Goal: Task Accomplishment & Management: Use online tool/utility

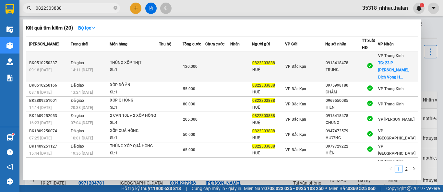
type input "0822303888"
click at [343, 67] on div "TRUNG" at bounding box center [344, 70] width 36 height 7
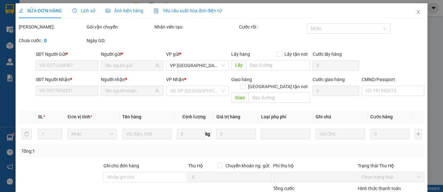
type input "0822303888"
type input "HUỆ"
type input "0918418478"
type input "TRUNG"
checkbox input "true"
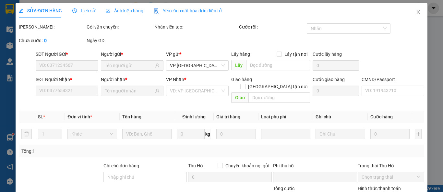
type input "23 P. Duy Tân, Dịch Vọng Hậu, [GEOGRAPHIC_DATA], [GEOGRAPHIC_DATA] 100000, [GEO…"
type input "40.000"
type input "0"
type input "120.000"
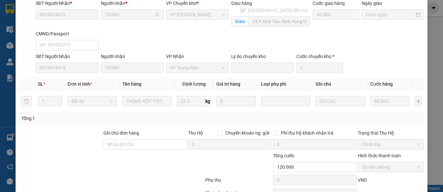
scroll to position [112, 0]
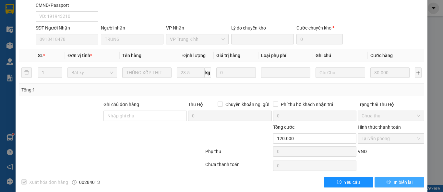
click at [396, 179] on span "In biên lai" at bounding box center [403, 182] width 19 height 7
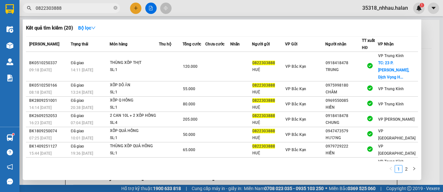
click at [89, 9] on input "0822303888" at bounding box center [74, 8] width 77 height 7
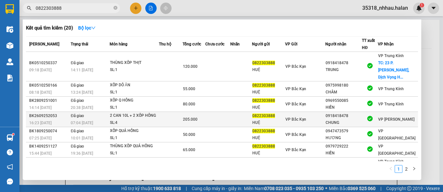
click at [246, 112] on td at bounding box center [241, 119] width 22 height 15
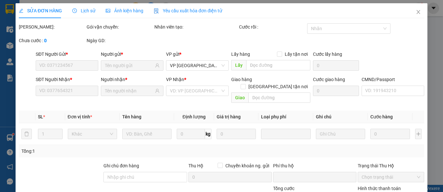
type input "0822303888"
type input "HUỆ"
type input "0918418478"
type input "CHUNG"
type input "0"
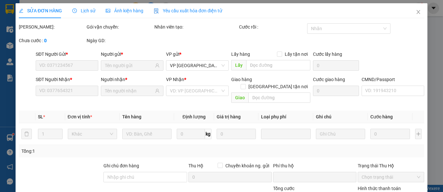
type input "205.000"
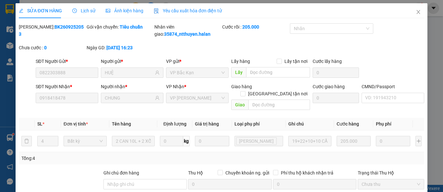
scroll to position [69, 0]
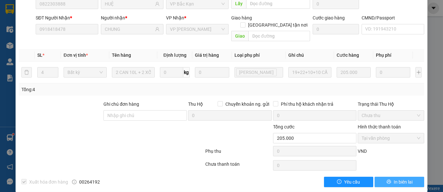
click at [394, 179] on span "In biên lai" at bounding box center [403, 182] width 19 height 7
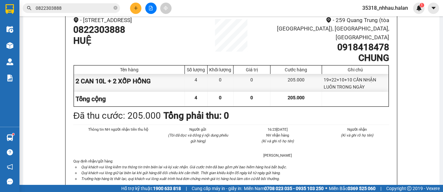
scroll to position [108, 0]
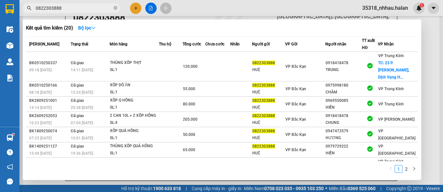
click at [75, 10] on input "0822303888" at bounding box center [74, 8] width 77 height 7
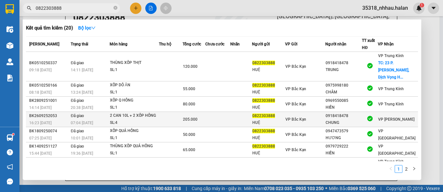
click at [367, 115] on div at bounding box center [370, 119] width 15 height 9
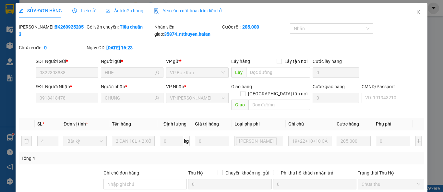
type input "0822303888"
type input "HUỆ"
type input "0918418478"
type input "CHUNG"
type input "0"
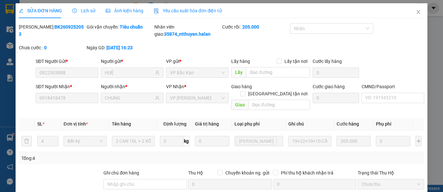
type input "205.000"
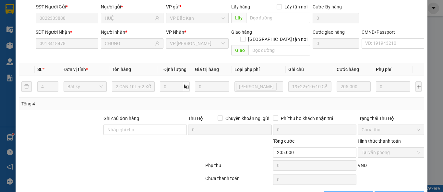
scroll to position [69, 0]
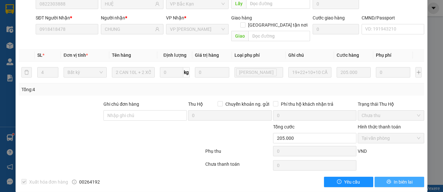
click at [395, 179] on span "In biên lai" at bounding box center [403, 182] width 19 height 7
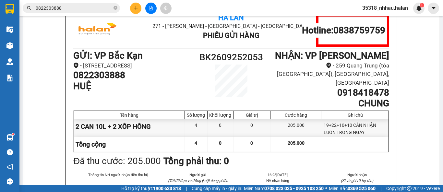
scroll to position [36, 0]
